Goal: Task Accomplishment & Management: Complete application form

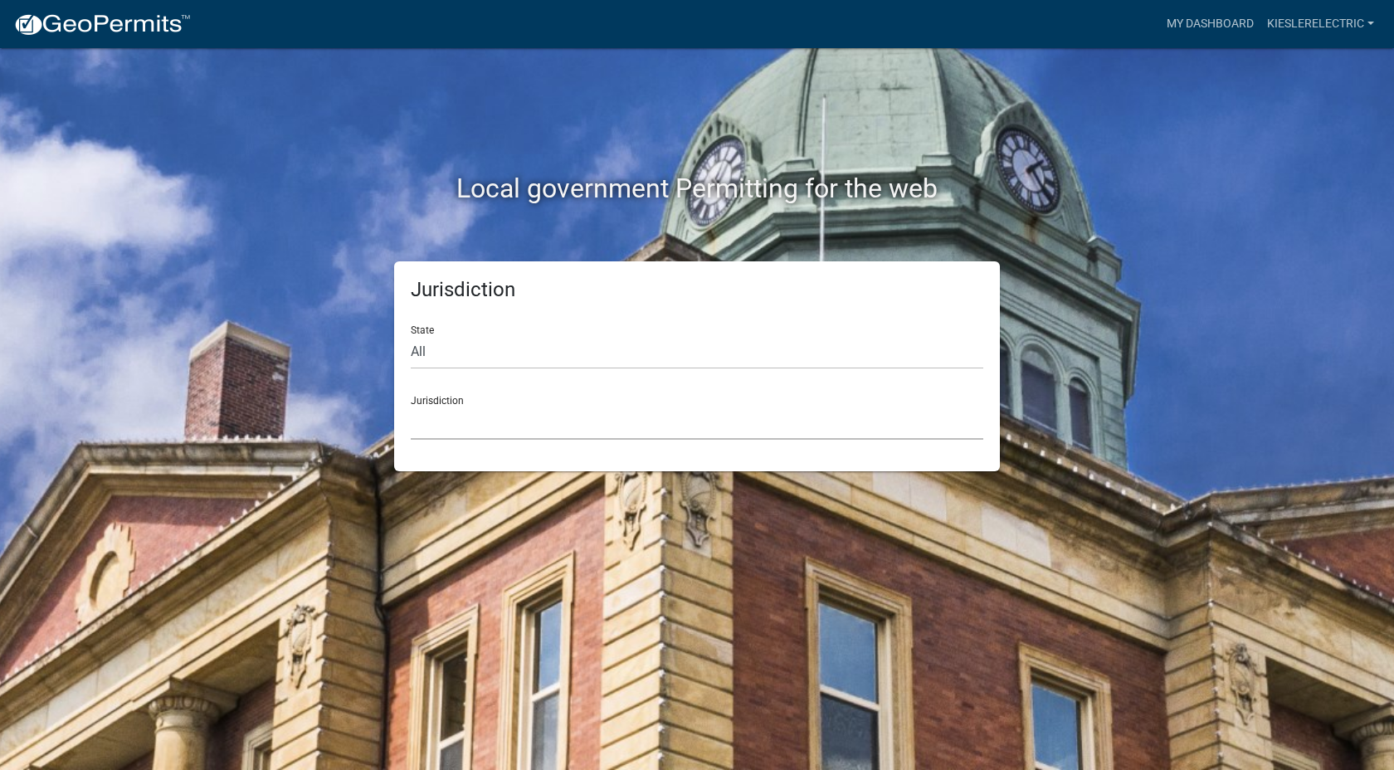
click at [441, 408] on select "[GEOGRAPHIC_DATA], [US_STATE] [GEOGRAPHIC_DATA], [US_STATE][PERSON_NAME][GEOGRA…" at bounding box center [697, 423] width 573 height 34
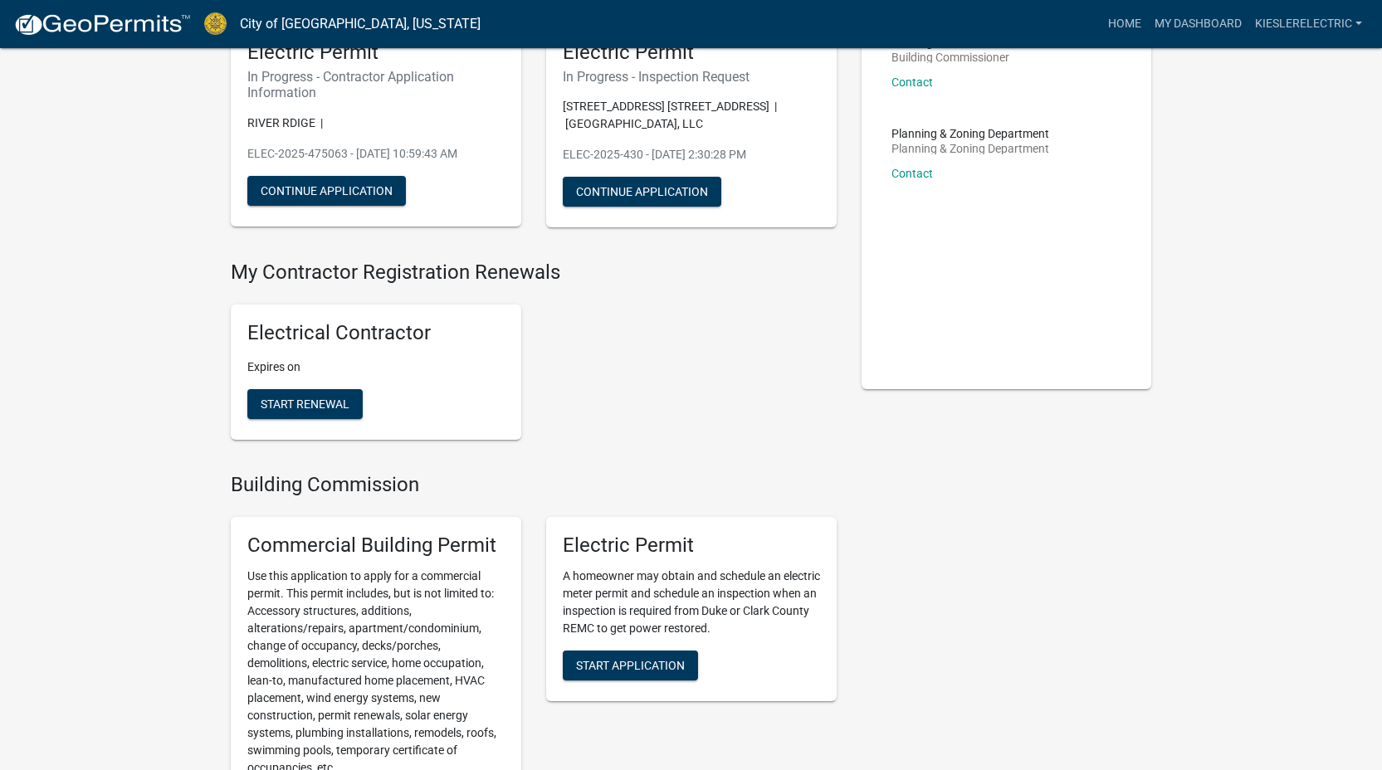
scroll to position [397, 0]
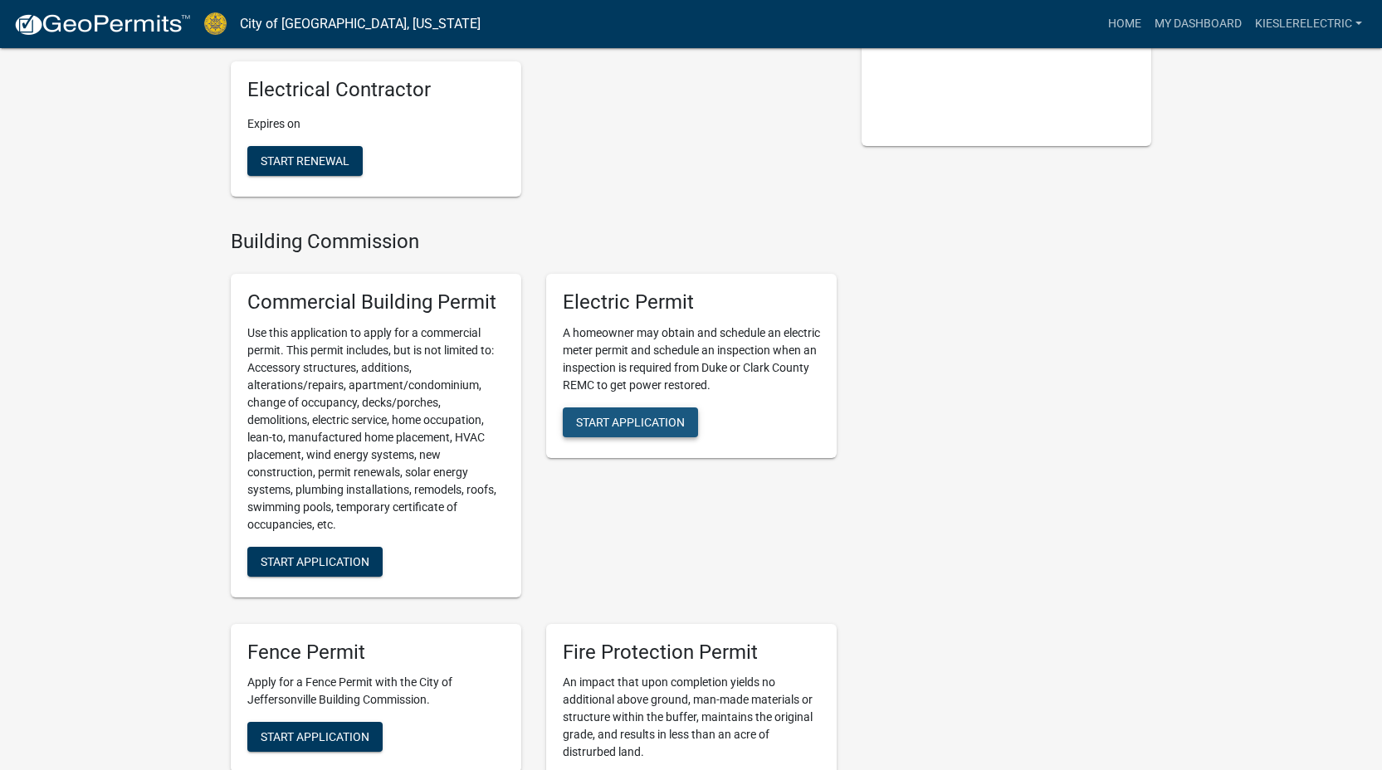
click at [632, 422] on span "Start Application" at bounding box center [630, 421] width 109 height 13
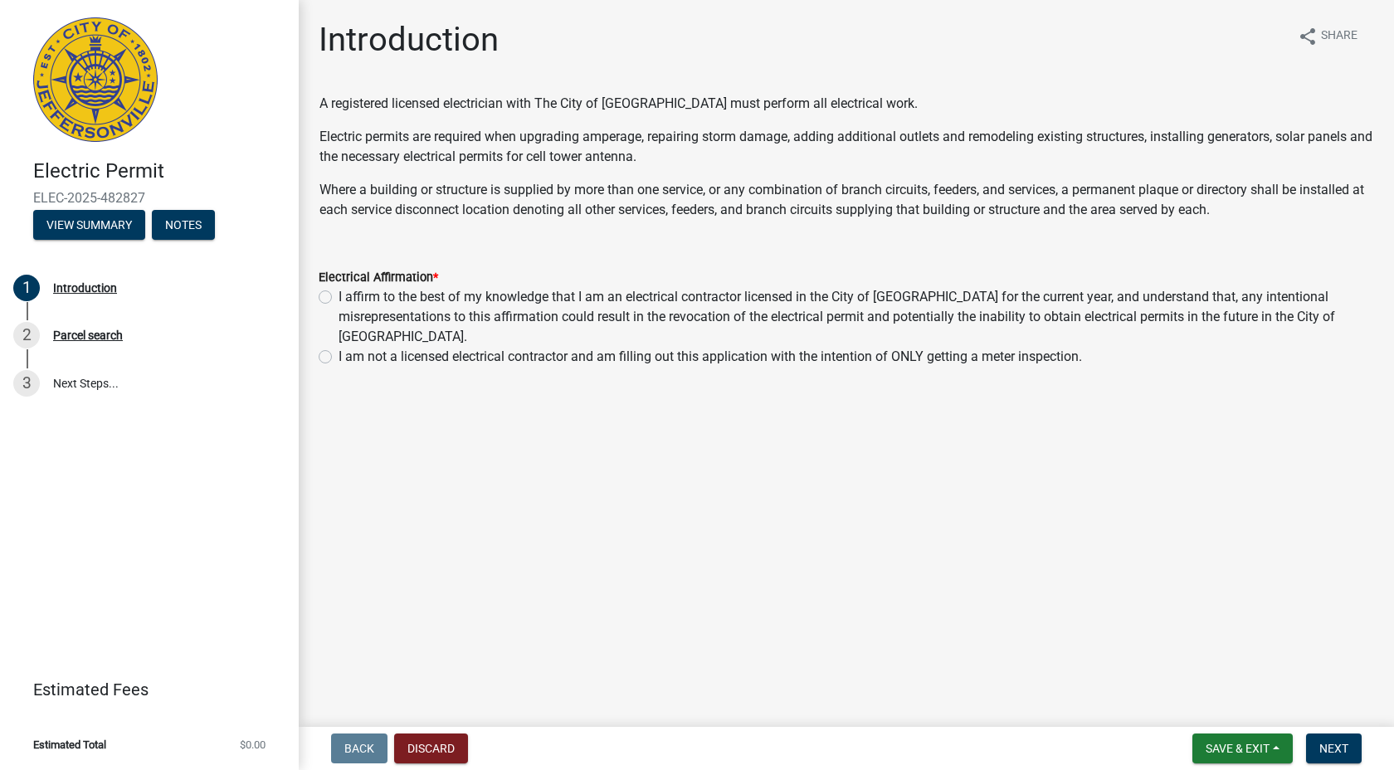
click at [339, 296] on label "I affirm to the best of my knowledge that I am an electrical contractor license…" at bounding box center [857, 317] width 1036 height 60
click at [339, 296] on input "I affirm to the best of my knowledge that I am an electrical contractor license…" at bounding box center [344, 292] width 11 height 11
radio input "true"
click at [1353, 754] on button "Next" at bounding box center [1334, 749] width 56 height 30
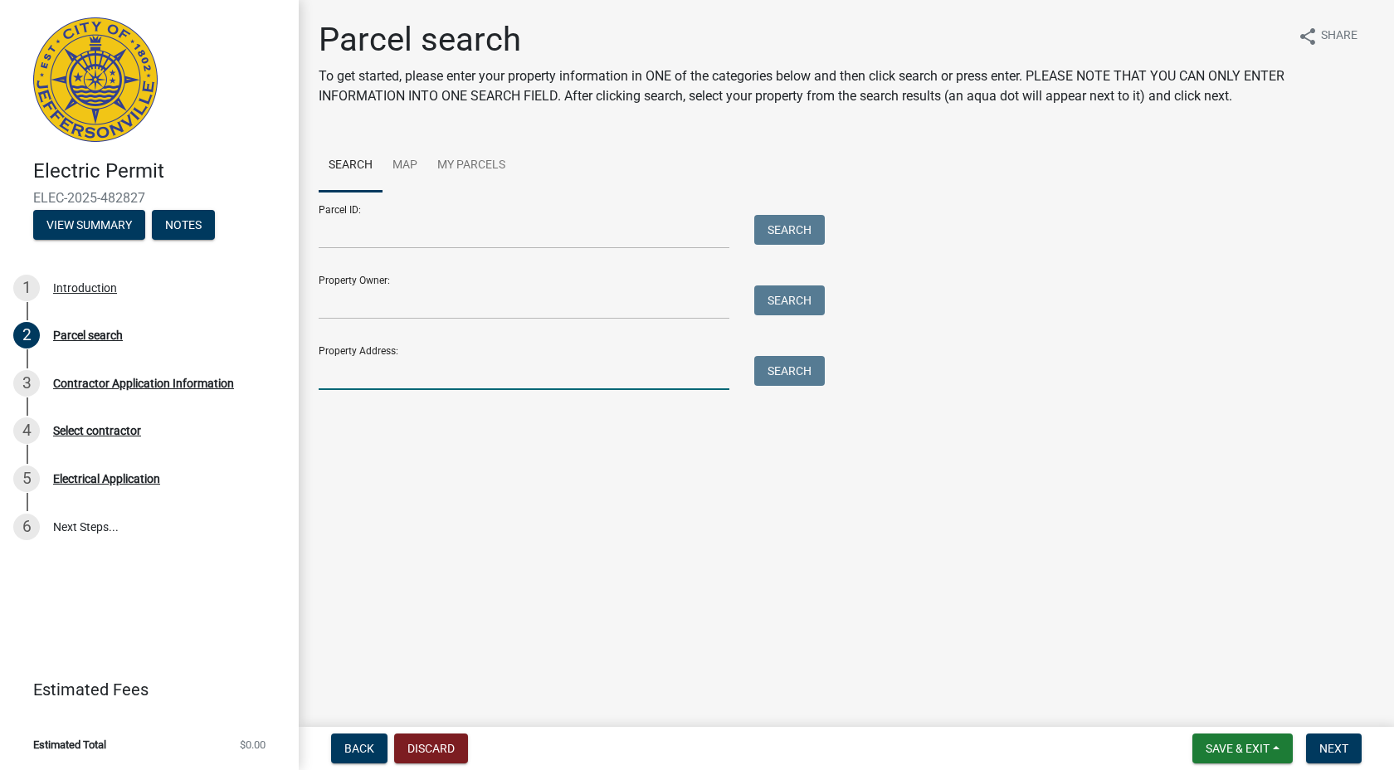
click at [361, 390] on input "Property Address:" at bounding box center [524, 373] width 411 height 34
click at [798, 386] on button "Search" at bounding box center [789, 371] width 71 height 30
click at [413, 390] on input "3657 munk" at bounding box center [524, 373] width 411 height 34
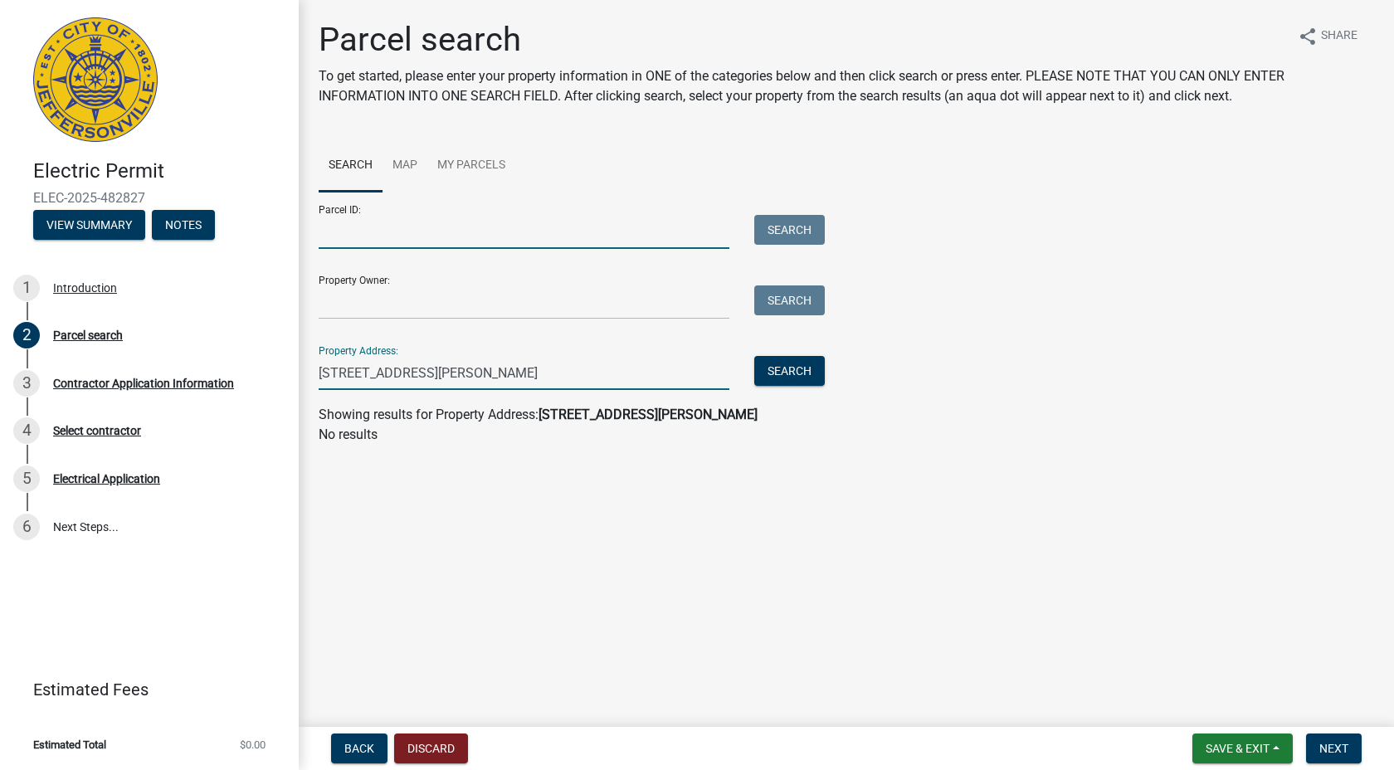
click at [354, 239] on input "Parcel ID:" at bounding box center [524, 232] width 411 height 34
click at [432, 390] on input "[STREET_ADDRESS][PERSON_NAME]" at bounding box center [524, 373] width 411 height 34
click at [469, 414] on wm-search-parcel-data-activity-input "Search Map My Parcels Parcel ID: Search Property Owner: Search Property Address…" at bounding box center [847, 291] width 1056 height 305
click at [472, 390] on input "[STREET_ADDRESS][PERSON_NAME]" at bounding box center [524, 373] width 411 height 34
click at [473, 390] on input "[STREET_ADDRESS][PERSON_NAME]" at bounding box center [524, 373] width 411 height 34
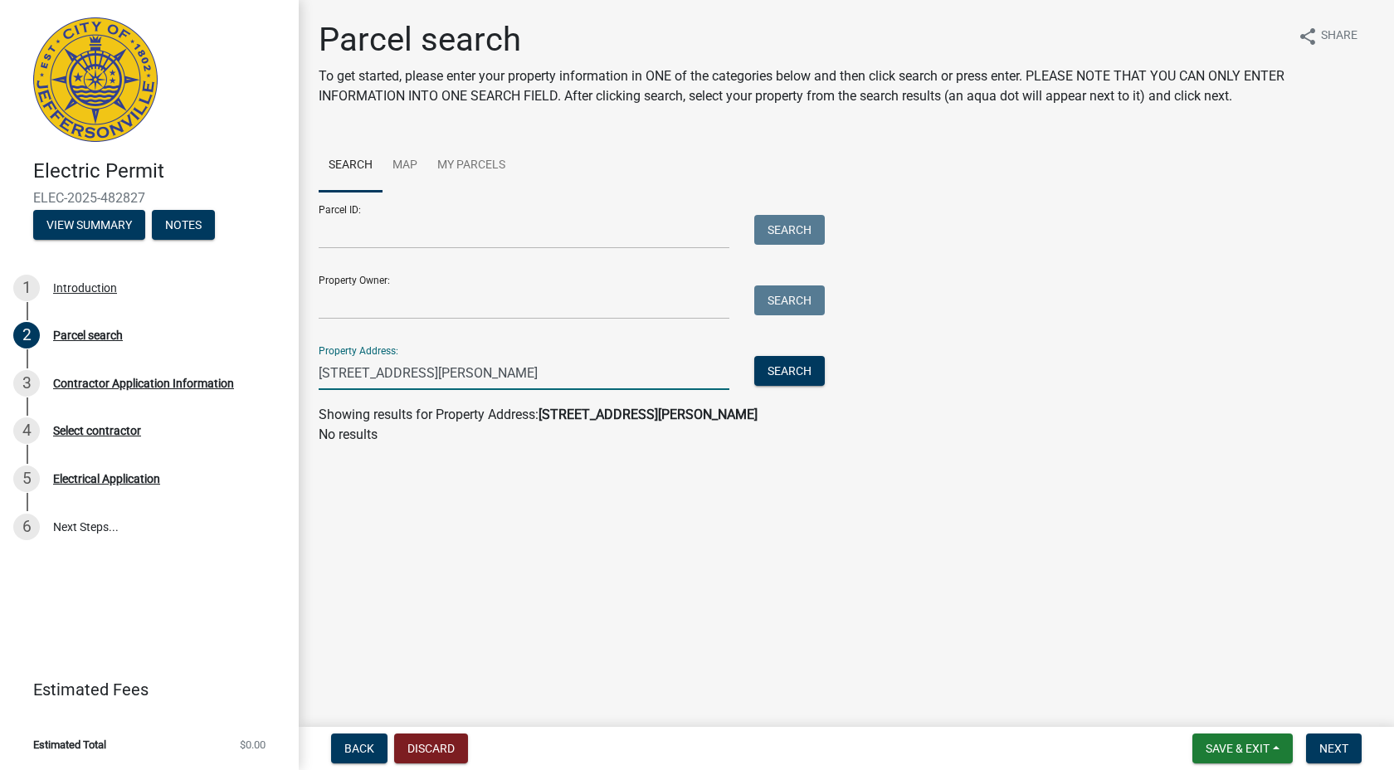
click at [400, 387] on input "[STREET_ADDRESS][PERSON_NAME]" at bounding box center [524, 373] width 411 height 34
type input "[STREET_ADDRESS]"
click at [793, 386] on button "Search" at bounding box center [789, 371] width 71 height 30
drag, startPoint x: 558, startPoint y: 399, endPoint x: 299, endPoint y: 378, distance: 260.6
click at [299, 378] on div "Parcel search To get started, please enter your property information in ONE of …" at bounding box center [846, 240] width 1095 height 440
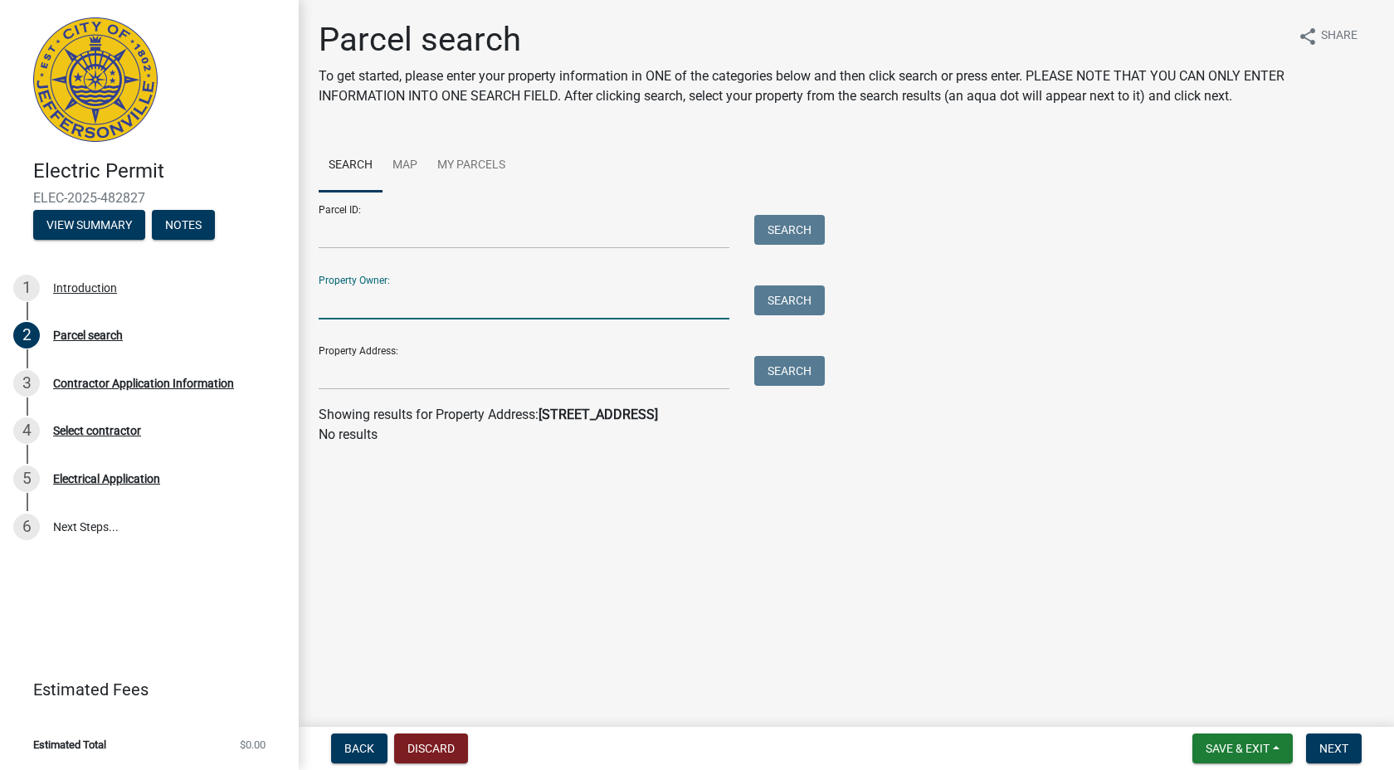
click at [369, 319] on input "Property Owner:" at bounding box center [524, 302] width 411 height 34
type input "[PERSON_NAME] and [PERSON_NAME]"
click at [787, 314] on button "Search" at bounding box center [789, 300] width 71 height 30
click at [376, 319] on input "[PERSON_NAME] and [PERSON_NAME]" at bounding box center [524, 302] width 411 height 34
drag, startPoint x: 492, startPoint y: 324, endPoint x: 316, endPoint y: 310, distance: 176.5
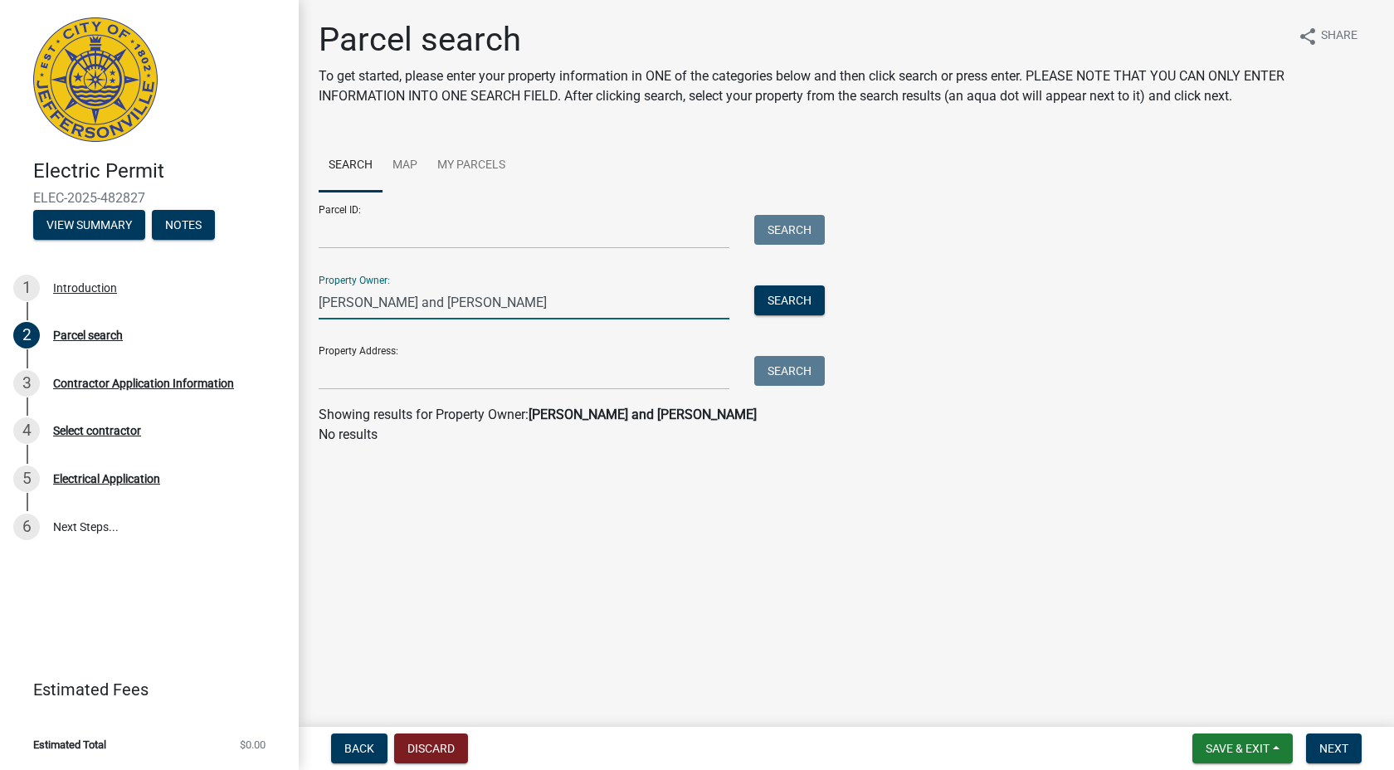
click at [317, 315] on div "[PERSON_NAME] and [PERSON_NAME]" at bounding box center [524, 302] width 436 height 34
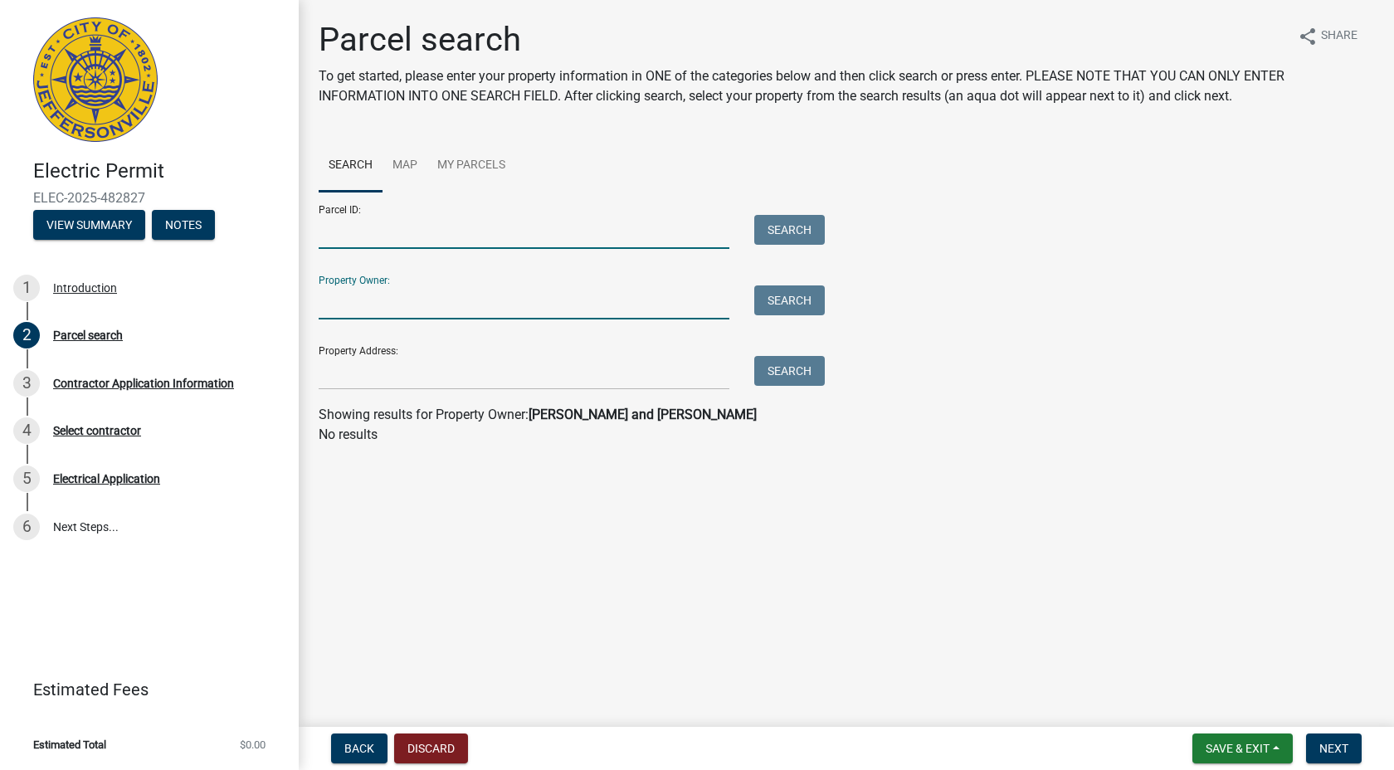
click at [388, 249] on input "Parcel ID:" at bounding box center [524, 232] width 411 height 34
